Goal: Information Seeking & Learning: Check status

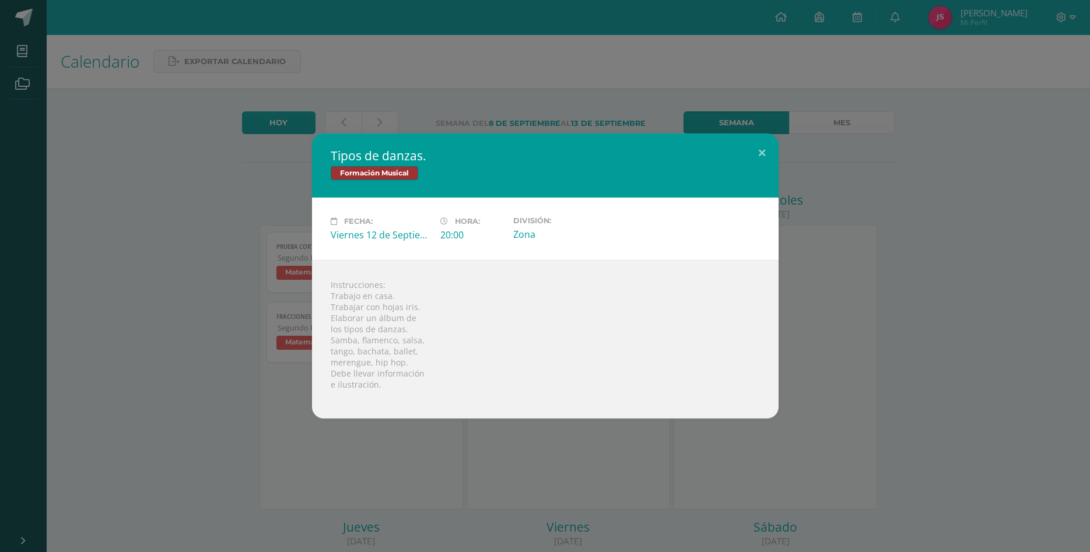
scroll to position [298, 0]
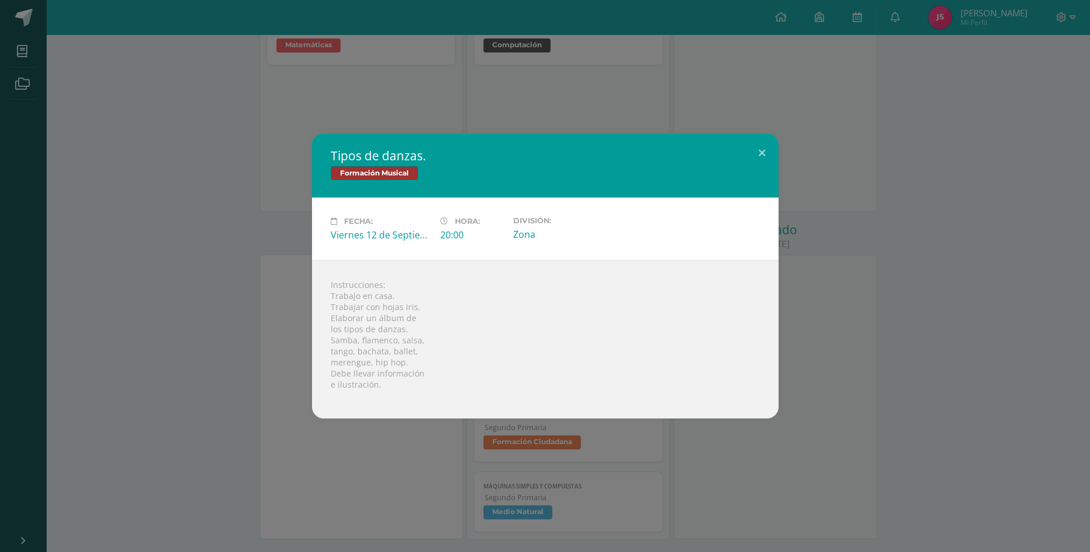
click at [869, 333] on div "Tipos de danzas. Formación Musical Fecha: [DATE] Hora: 20:00 División: Zona Ins…" at bounding box center [545, 276] width 1081 height 285
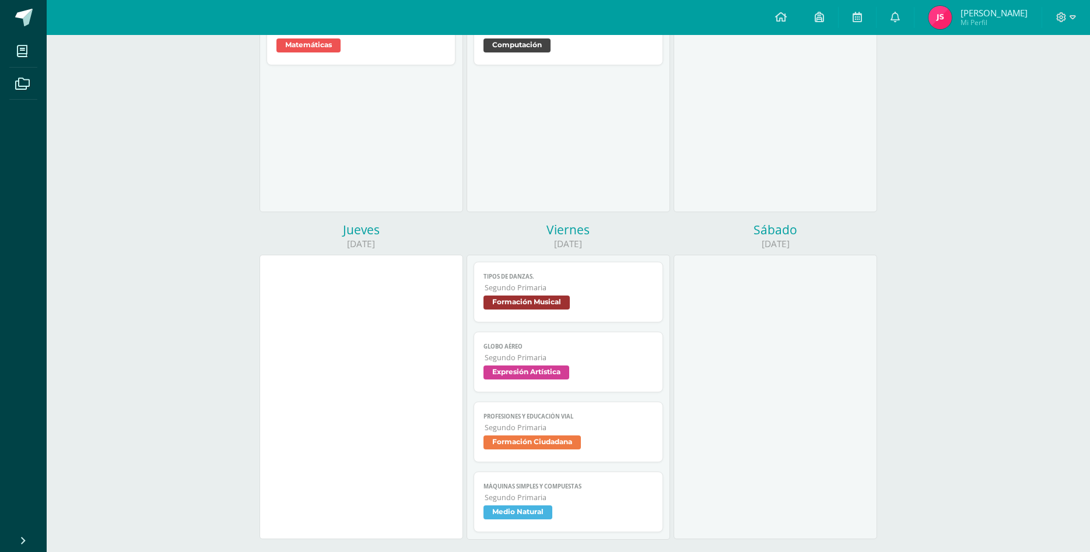
click at [937, 17] on span "[PERSON_NAME] Mi Perfil" at bounding box center [978, 17] width 104 height 23
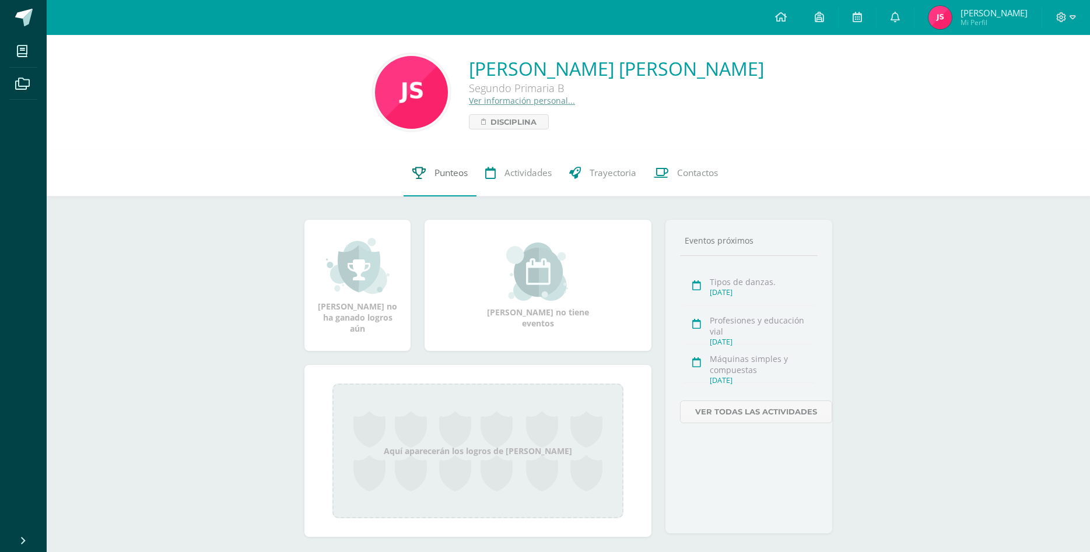
click at [440, 176] on span "Punteos" at bounding box center [451, 173] width 33 height 12
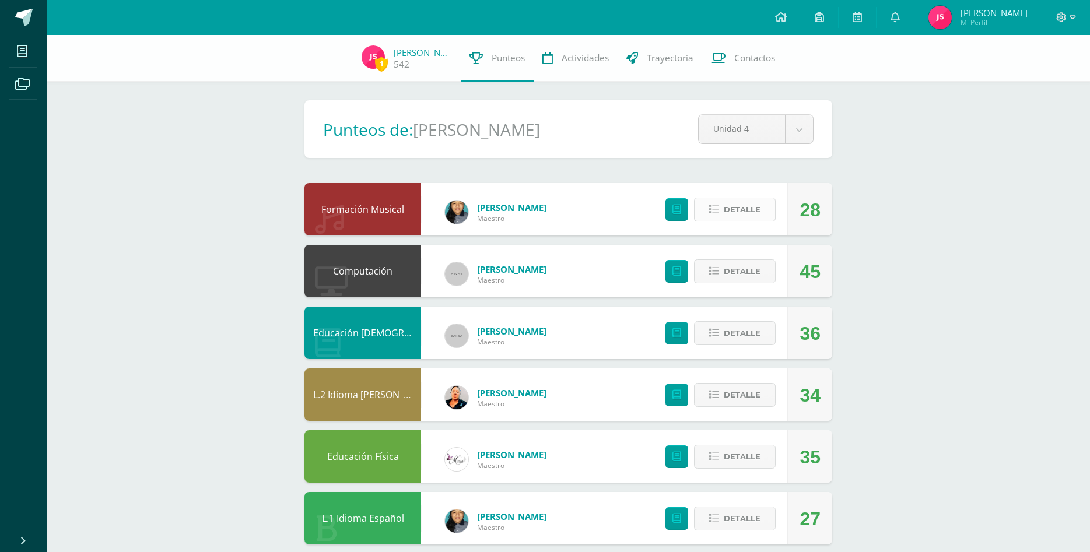
click at [717, 205] on icon at bounding box center [714, 210] width 10 height 10
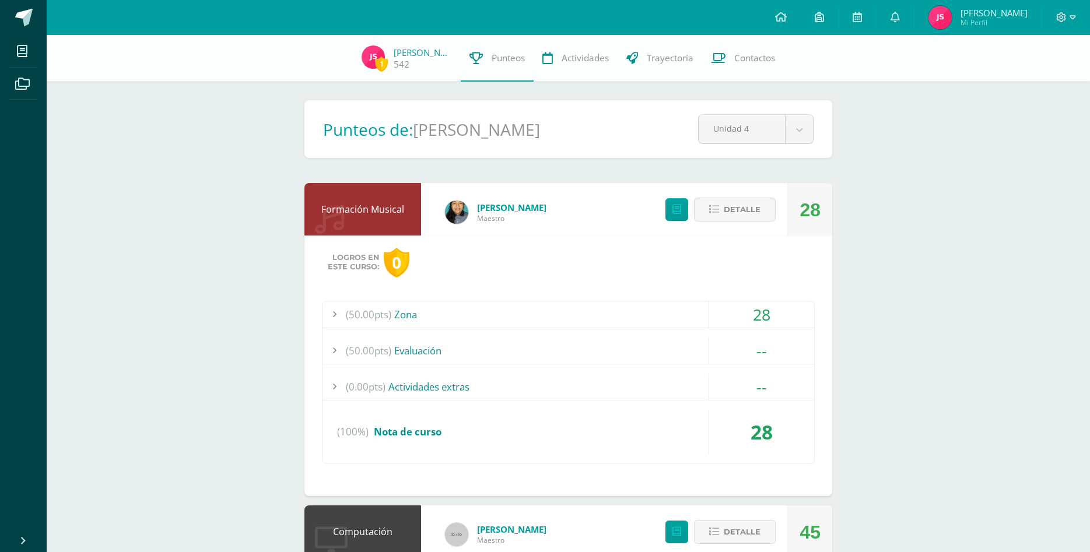
click at [677, 310] on div "(50.00pts) Zona" at bounding box center [569, 315] width 492 height 26
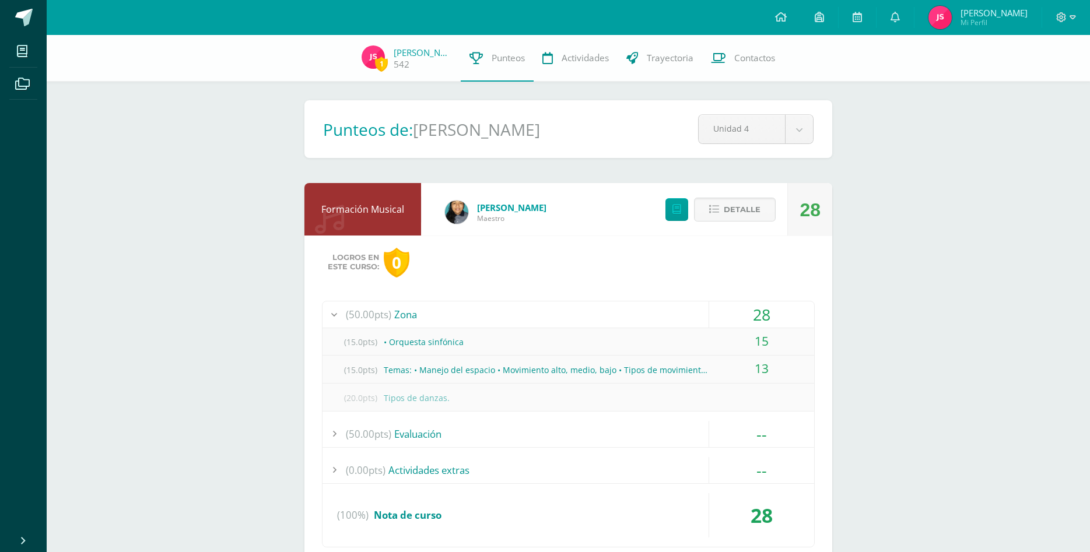
click at [763, 254] on div "Logros en este curso: 0" at bounding box center [568, 263] width 493 height 30
click at [952, 17] on img at bounding box center [940, 17] width 23 height 23
click at [872, 15] on link at bounding box center [857, 17] width 37 height 35
